Goal: Transaction & Acquisition: Purchase product/service

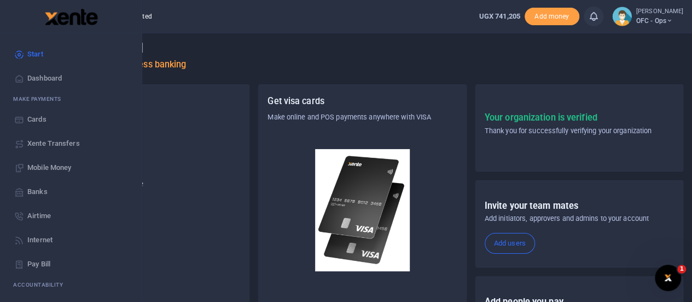
click at [42, 188] on span "Banks" at bounding box center [37, 191] width 20 height 11
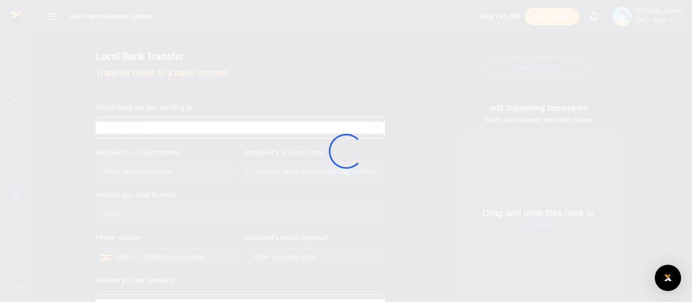
select select
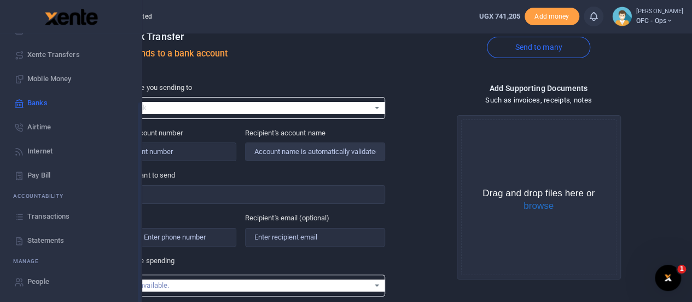
scroll to position [22, 0]
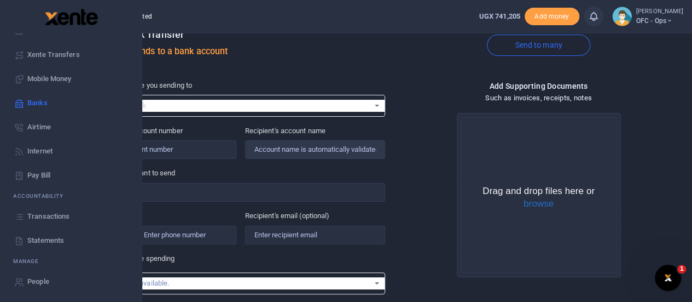
click at [38, 238] on span "Statements" at bounding box center [45, 240] width 37 height 11
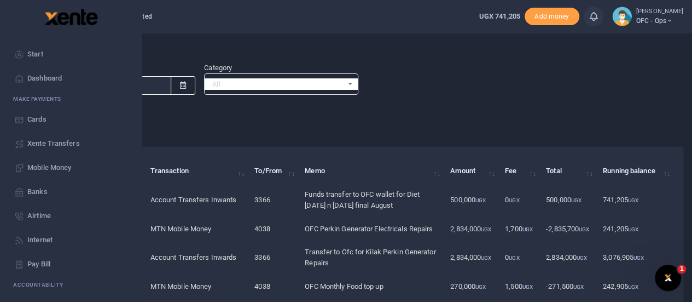
click at [39, 52] on span "Start" at bounding box center [35, 54] width 16 height 11
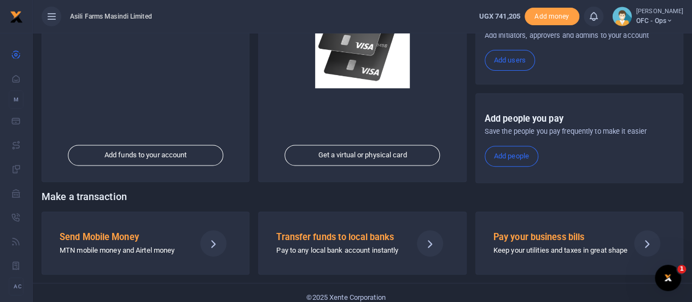
scroll to position [190, 0]
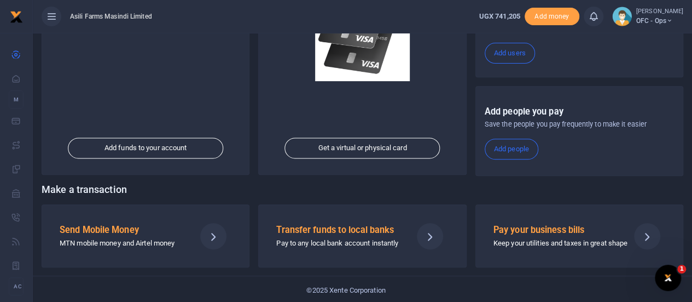
click at [137, 238] on p "MTN mobile money and Airtel money" at bounding box center [123, 243] width 127 height 11
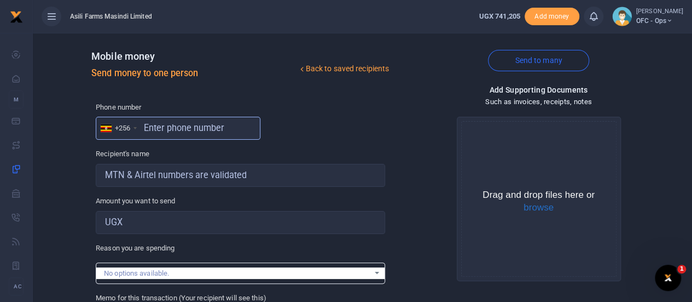
click at [161, 131] on input "text" at bounding box center [178, 128] width 165 height 23
type input "0"
type input "787660989"
type input "[PERSON_NAME]"
type input "787660989"
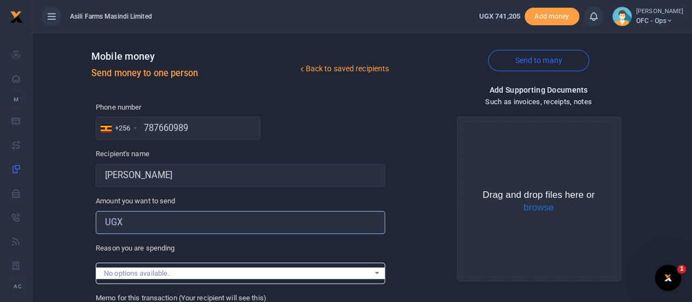
click at [149, 227] on input "Amount you want to send" at bounding box center [241, 222] width 290 height 23
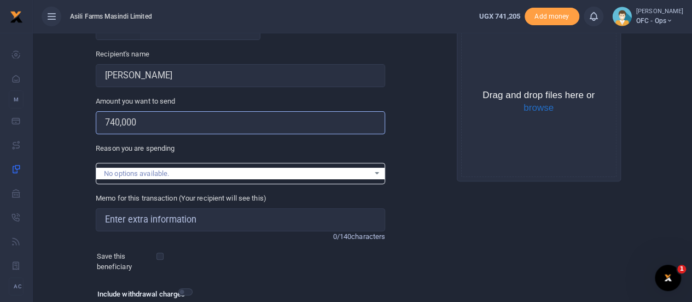
scroll to position [109, 0]
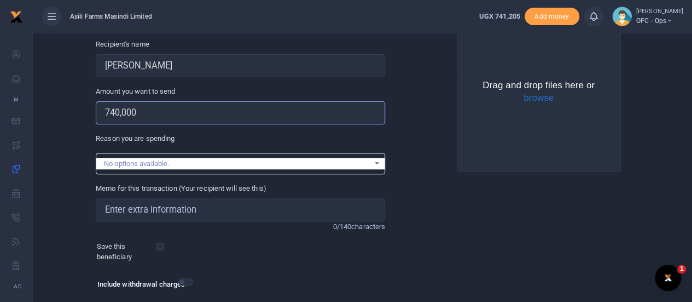
type input "740,000"
click at [174, 209] on input "Memo for this transaction (Your recipient will see this)" at bounding box center [241, 209] width 290 height 23
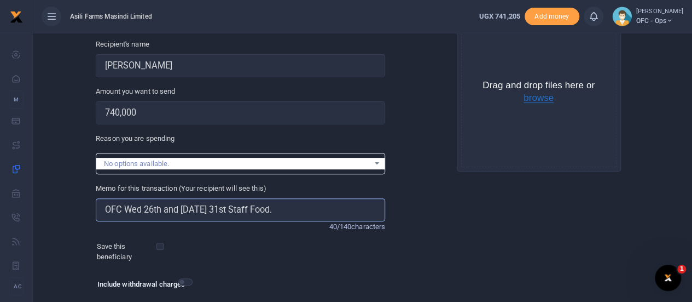
type input "OFC Wed 26th and [DATE] 31st Staff Food."
click at [539, 99] on button "browse" at bounding box center [539, 98] width 30 height 10
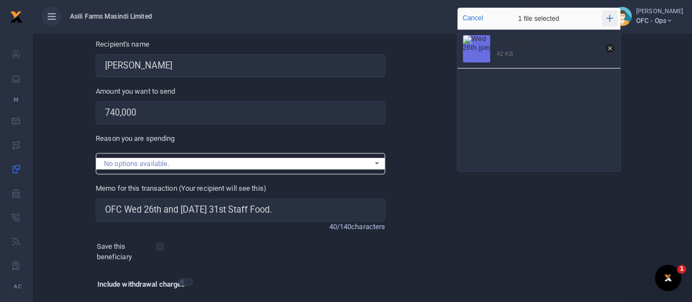
click at [609, 14] on icon "Add more files" at bounding box center [609, 18] width 7 height 8
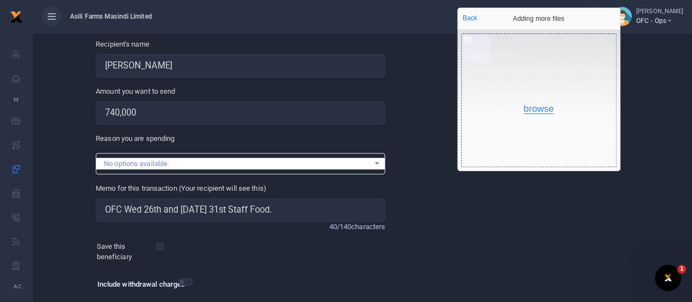
click at [535, 108] on button "browse" at bounding box center [539, 109] width 30 height 10
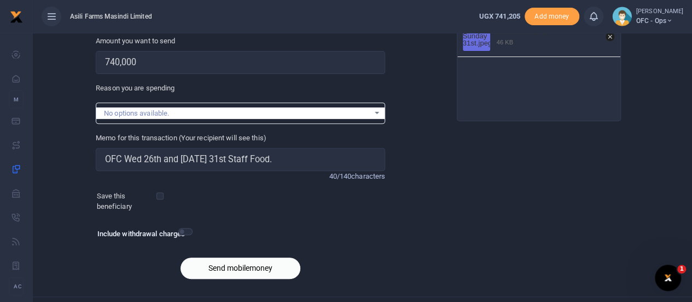
scroll to position [175, 0]
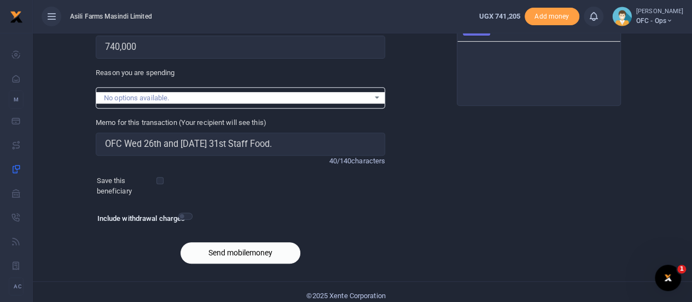
click at [265, 248] on button "Send mobilemoney" at bounding box center [241, 252] width 120 height 21
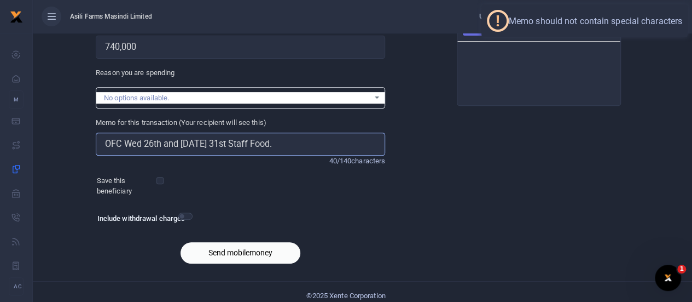
click at [294, 142] on input "OFC Wed 26th and [DATE] 31st Staff Food." at bounding box center [241, 143] width 290 height 23
type input "OFC Wed 26th and [DATE] 31st Staff Food"
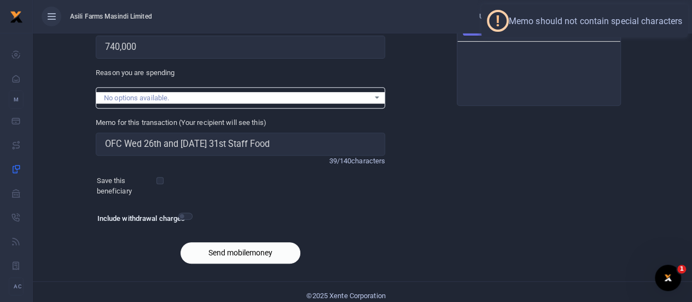
click at [240, 253] on button "Send mobilemoney" at bounding box center [241, 252] width 120 height 21
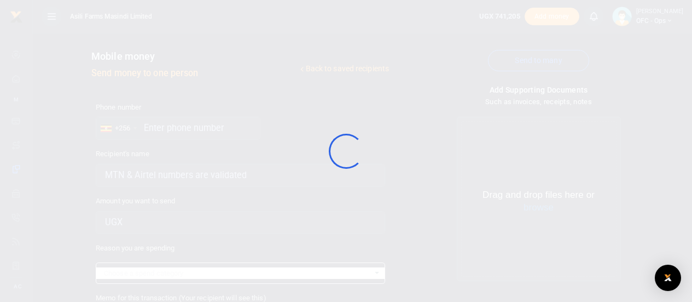
select select
